Goal: Register for event/course

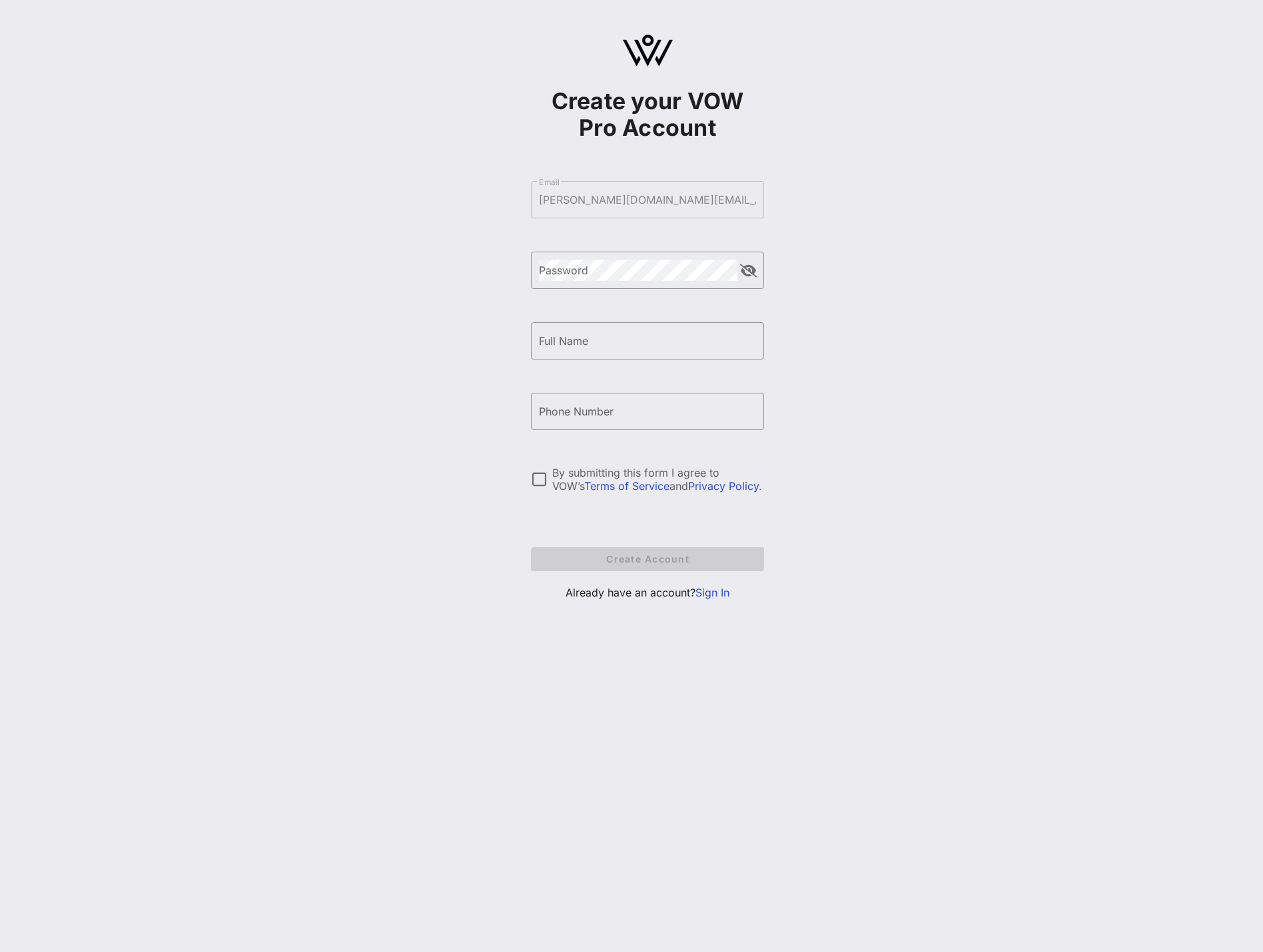
click at [710, 594] on link "Sign In" at bounding box center [712, 593] width 34 height 13
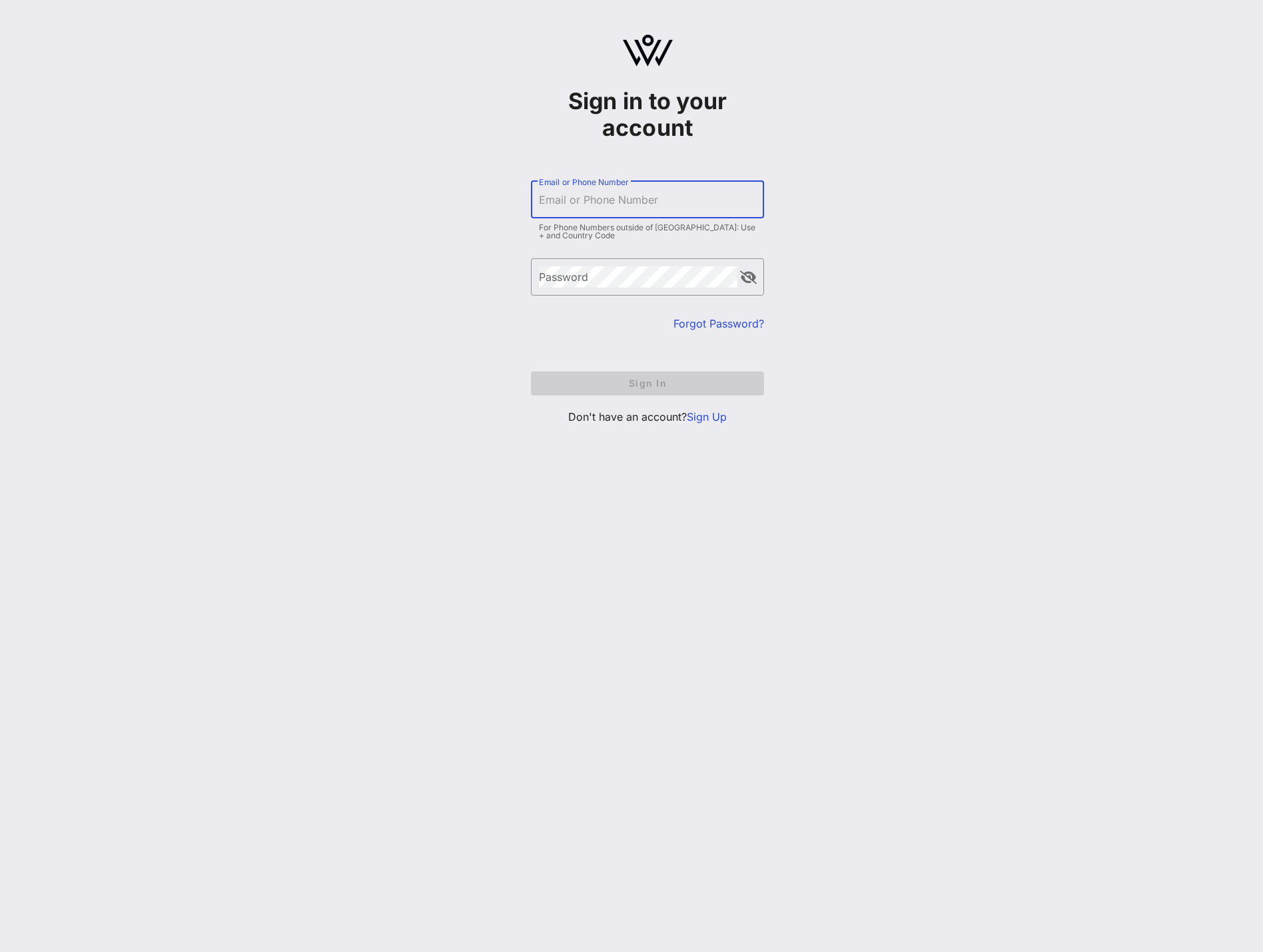
click at [705, 204] on input "Email or Phone Number" at bounding box center [647, 199] width 217 height 21
type input "[PERSON_NAME][DOMAIN_NAME][EMAIL_ADDRESS][PERSON_NAME][DOMAIN_NAME]"
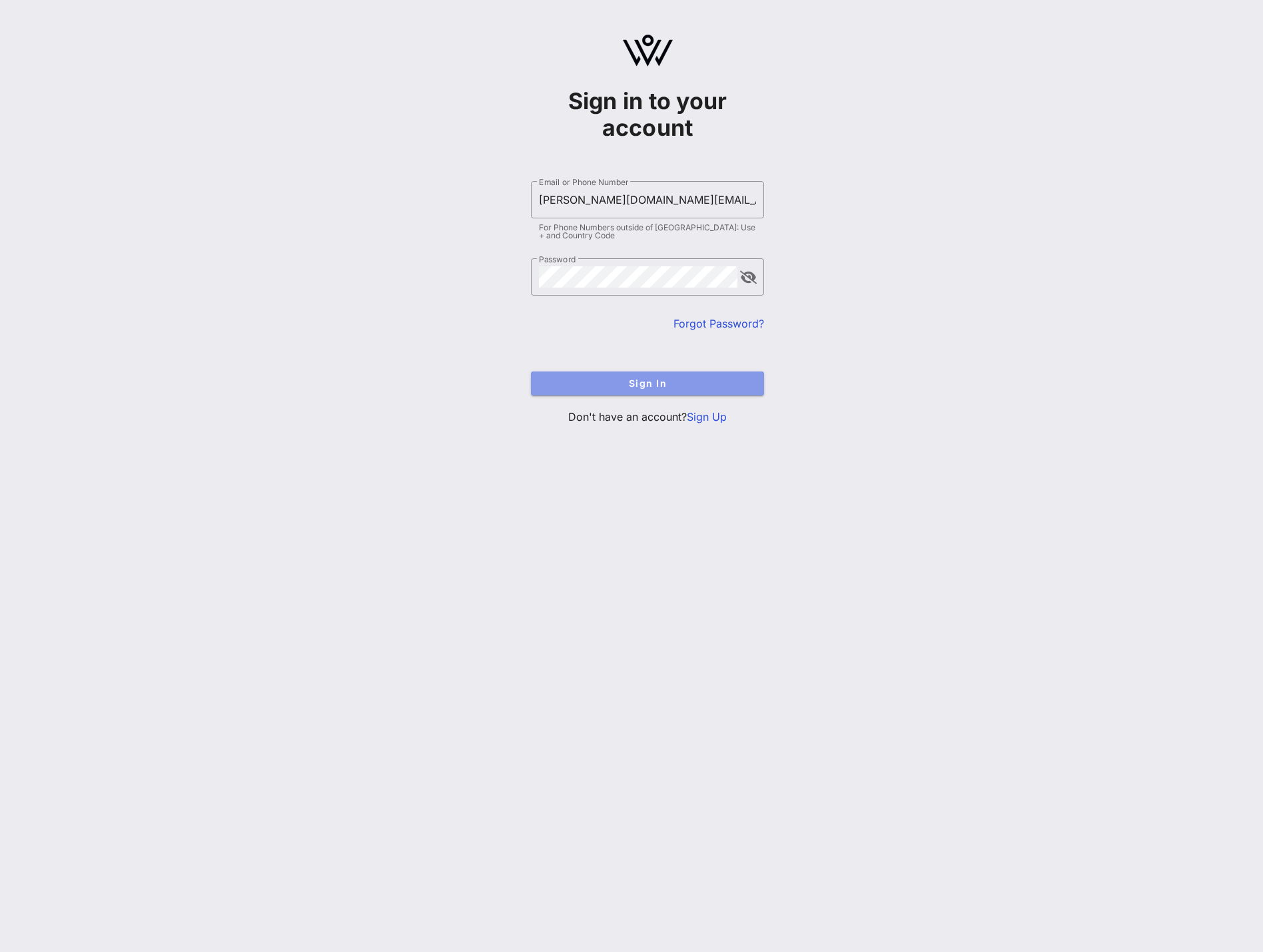
click at [684, 378] on span "Sign In" at bounding box center [647, 383] width 212 height 11
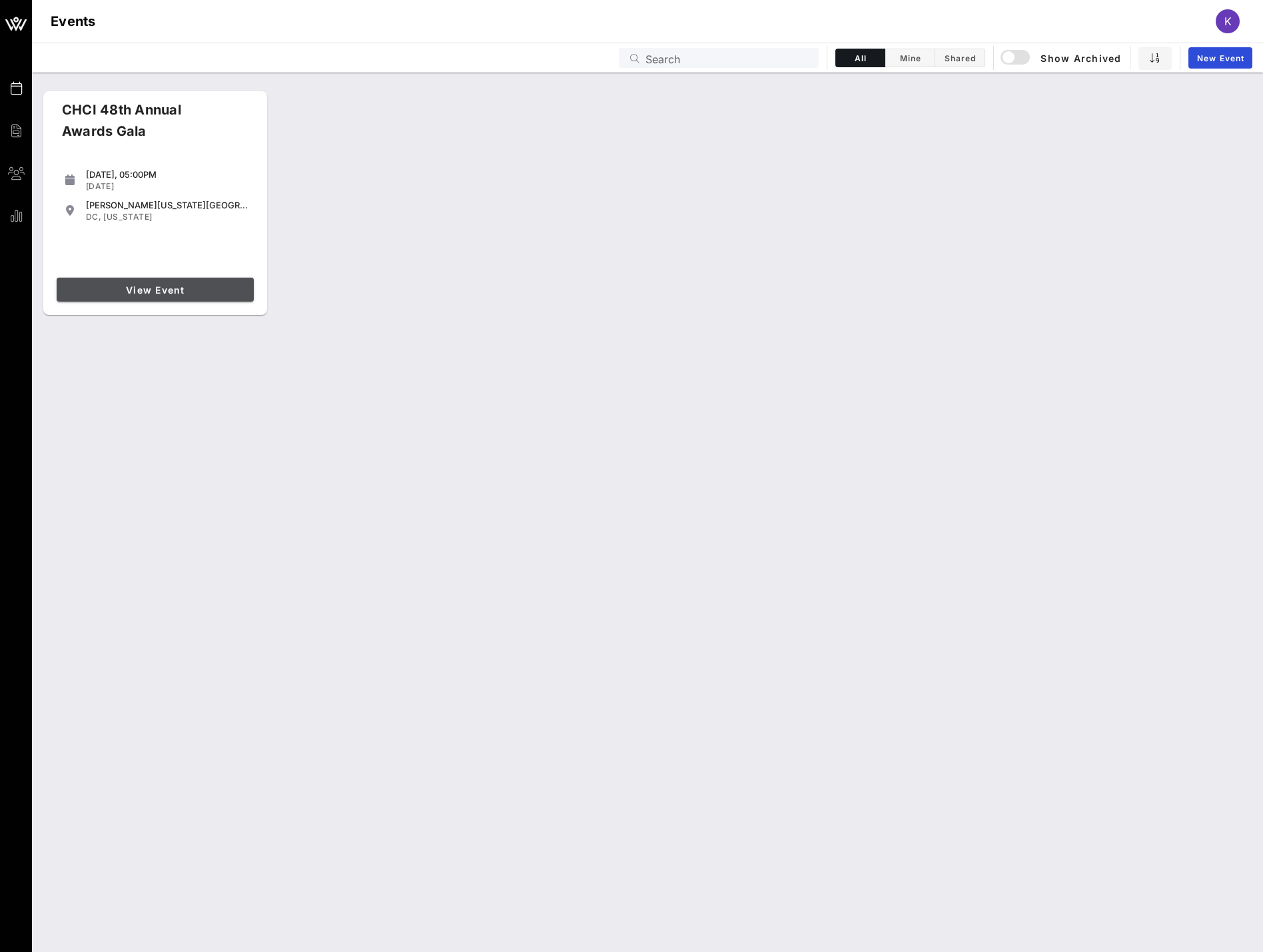
click at [207, 290] on span "View Event" at bounding box center [155, 289] width 187 height 11
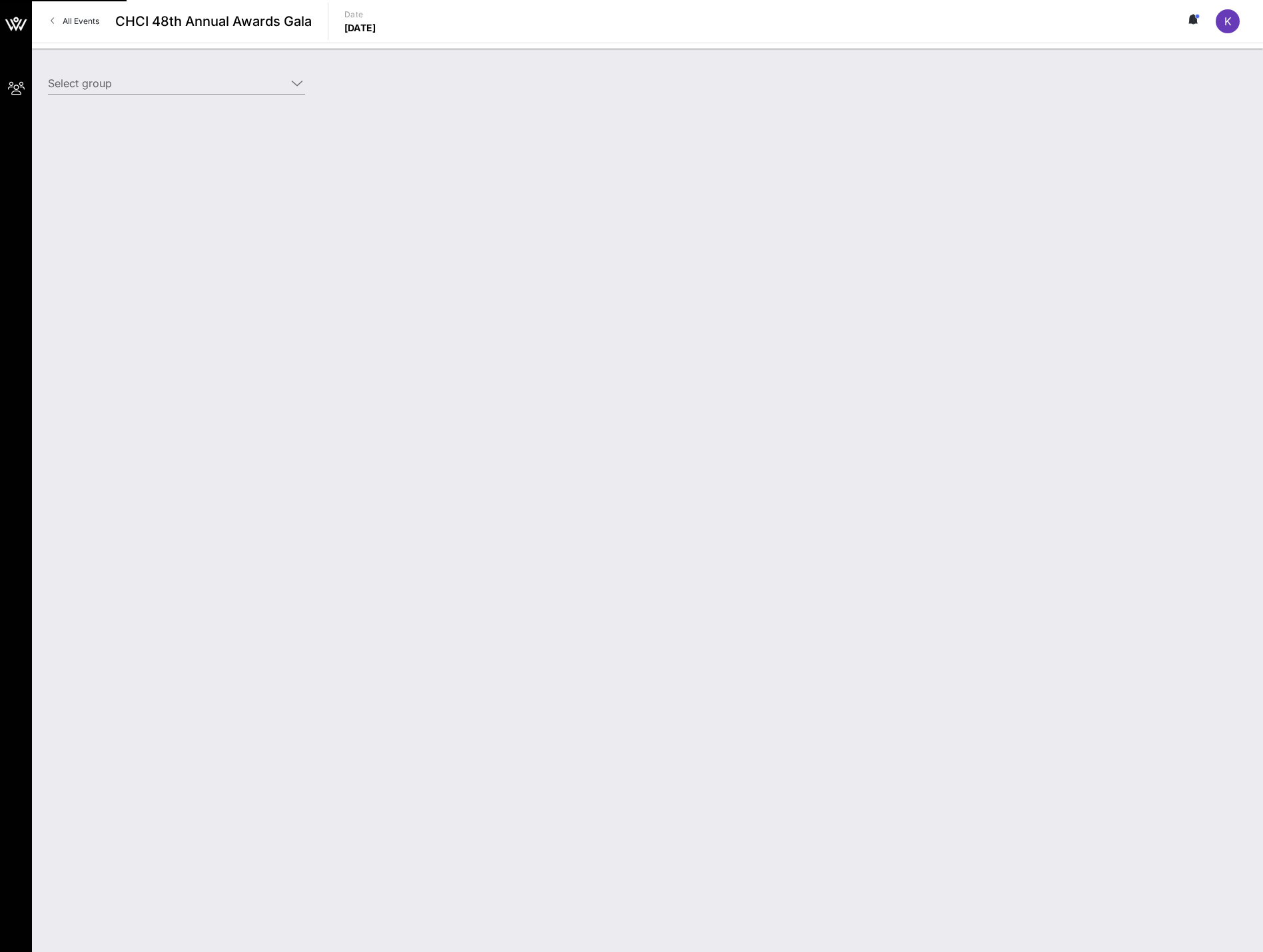
type input "EarnIn ([PERSON_NAME]) [[PERSON_NAME], [PERSON_NAME][DOMAIN_NAME][EMAIL_ADDRESS…"
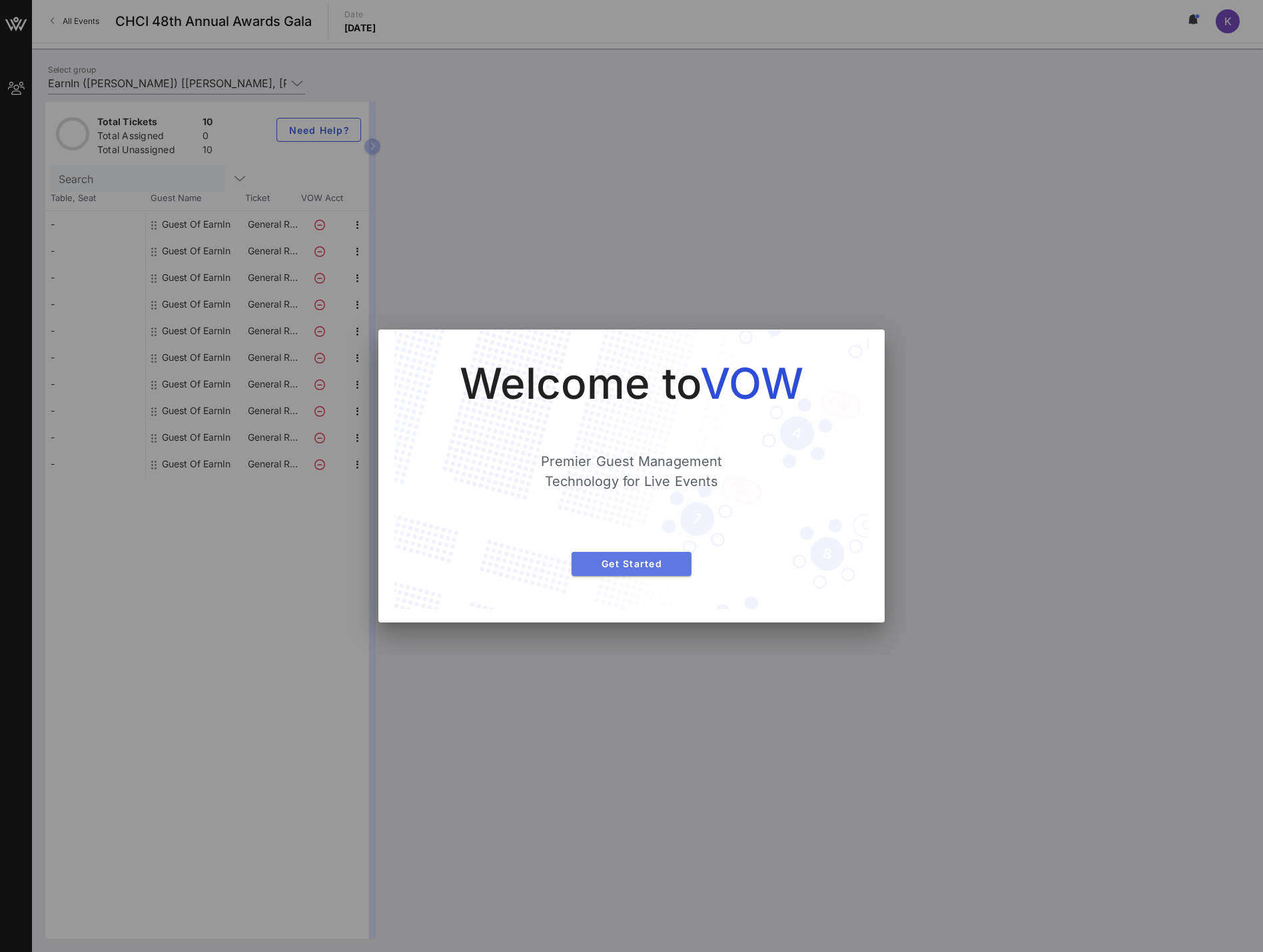
click at [589, 568] on span "Get Started" at bounding box center [632, 563] width 99 height 11
